Goal: Navigation & Orientation: Find specific page/section

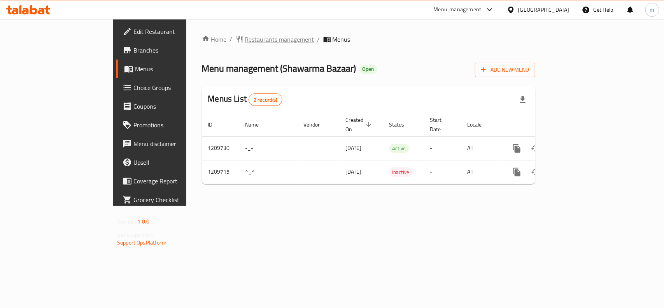
click at [245, 40] on span "Restaurants management" at bounding box center [279, 39] width 69 height 9
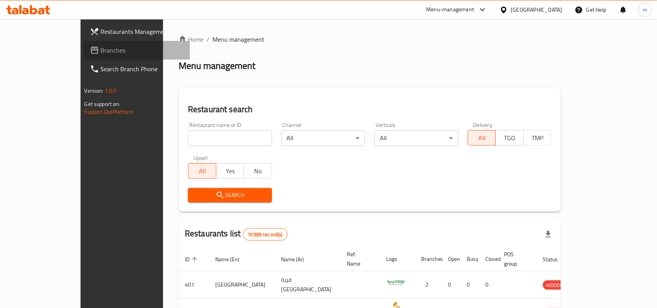
click at [84, 41] on link "Branches" at bounding box center [137, 50] width 107 height 19
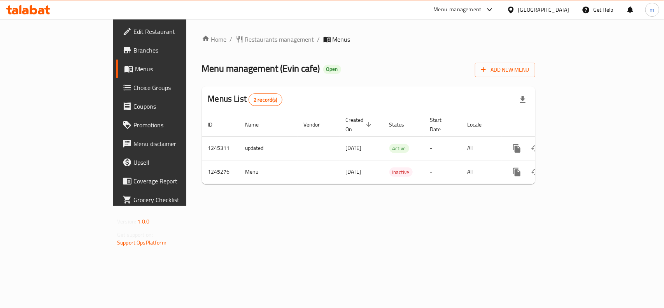
click at [515, 8] on icon at bounding box center [511, 10] width 8 height 8
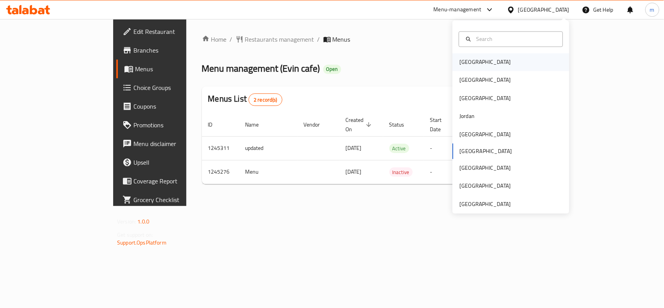
click at [472, 67] on div "[GEOGRAPHIC_DATA]" at bounding box center [485, 62] width 64 height 18
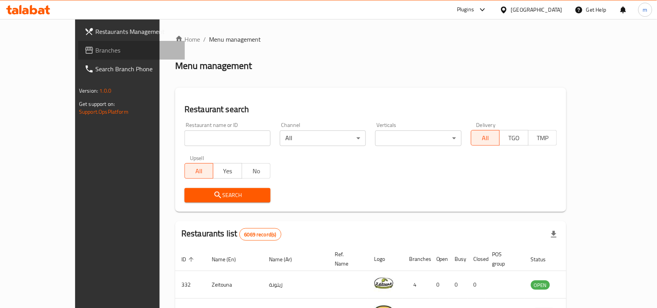
click at [95, 50] on span "Branches" at bounding box center [136, 50] width 83 height 9
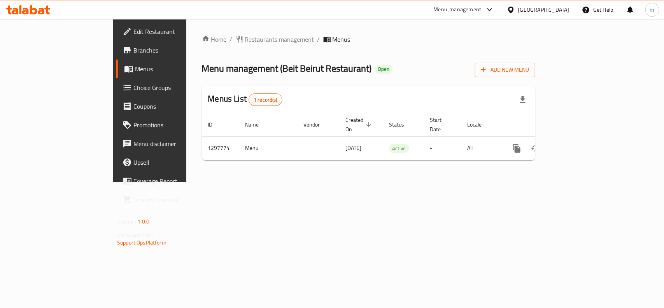
click at [514, 8] on icon at bounding box center [510, 9] width 5 height 7
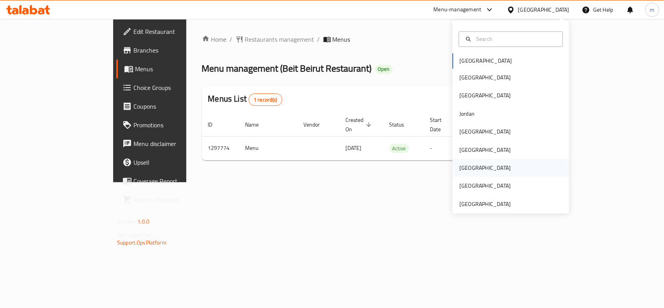
click at [463, 165] on div "[GEOGRAPHIC_DATA]" at bounding box center [484, 168] width 51 height 9
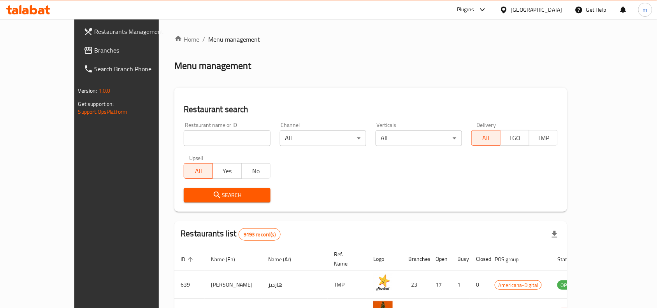
click at [95, 46] on span "Branches" at bounding box center [136, 50] width 83 height 9
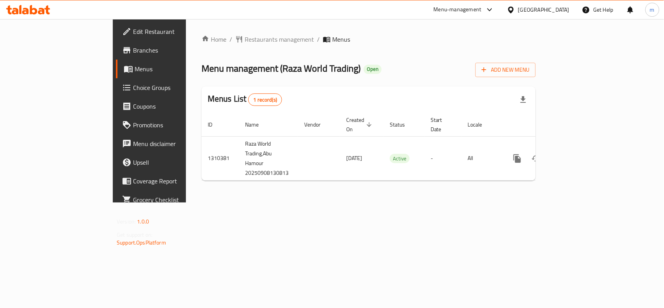
click at [515, 9] on icon at bounding box center [511, 10] width 8 height 8
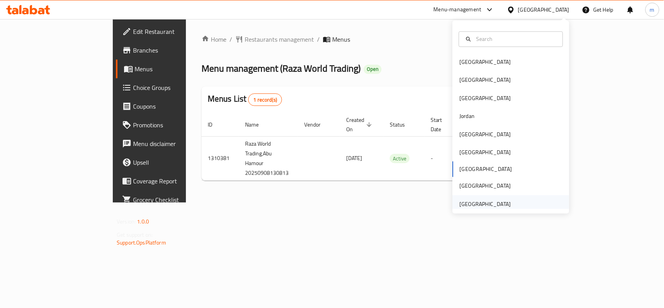
click at [495, 200] on div "[GEOGRAPHIC_DATA]" at bounding box center [484, 204] width 51 height 9
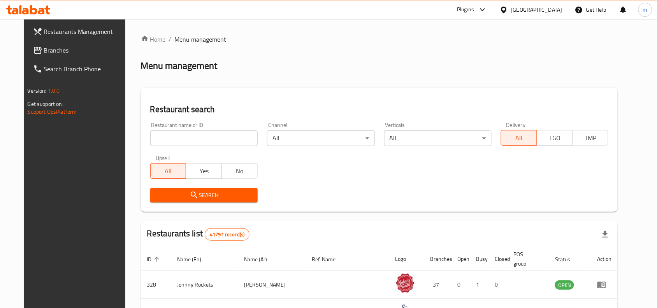
click at [50, 53] on span "Branches" at bounding box center [85, 50] width 83 height 9
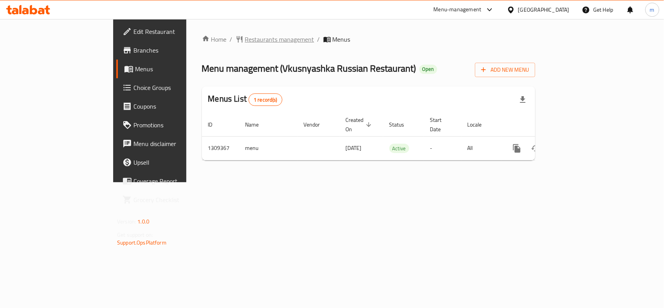
click at [245, 35] on span "Restaurants management" at bounding box center [279, 39] width 69 height 9
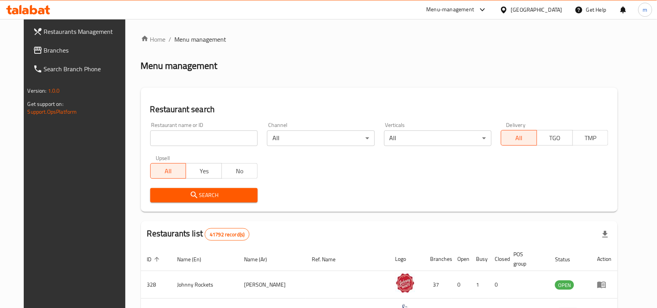
drag, startPoint x: 56, startPoint y: 52, endPoint x: 61, endPoint y: 53, distance: 5.9
click at [56, 52] on span "Branches" at bounding box center [85, 50] width 83 height 9
